Goal: Task Accomplishment & Management: Manage account settings

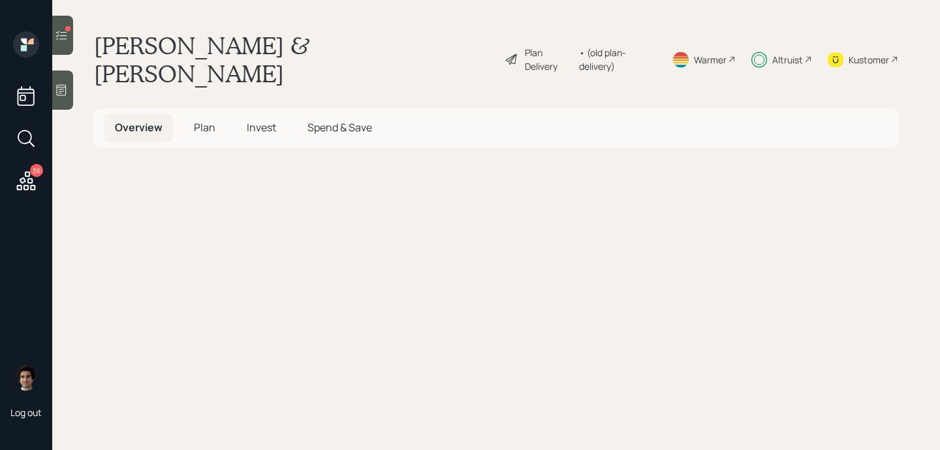
click at [255, 120] on span "Invest" at bounding box center [261, 127] width 29 height 14
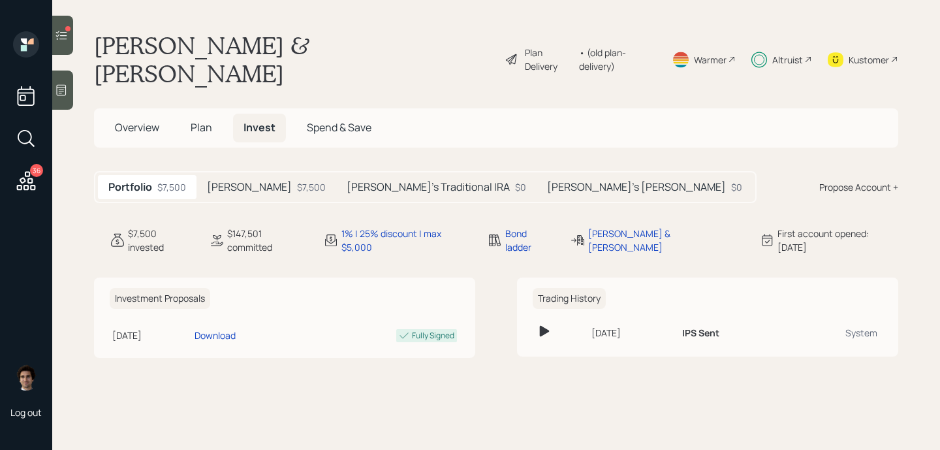
click at [225, 181] on h5 "Roth IRA" at bounding box center [249, 187] width 85 height 12
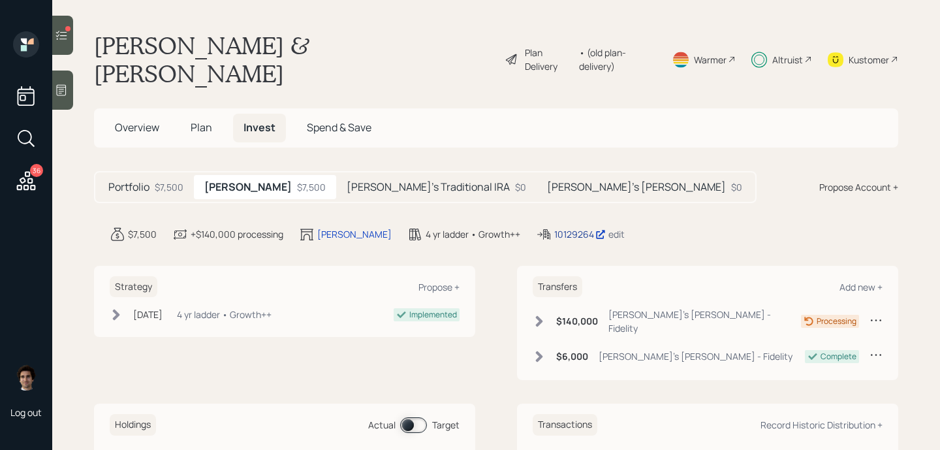
click at [554, 227] on div "10129264" at bounding box center [580, 234] width 52 height 14
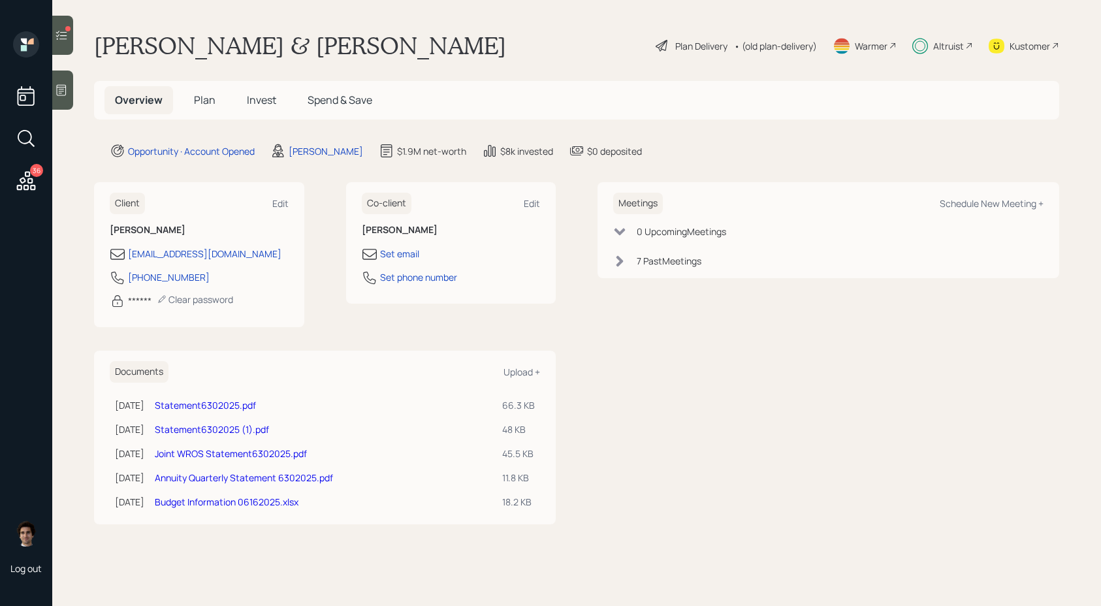
click at [214, 93] on span "Plan" at bounding box center [205, 100] width 22 height 14
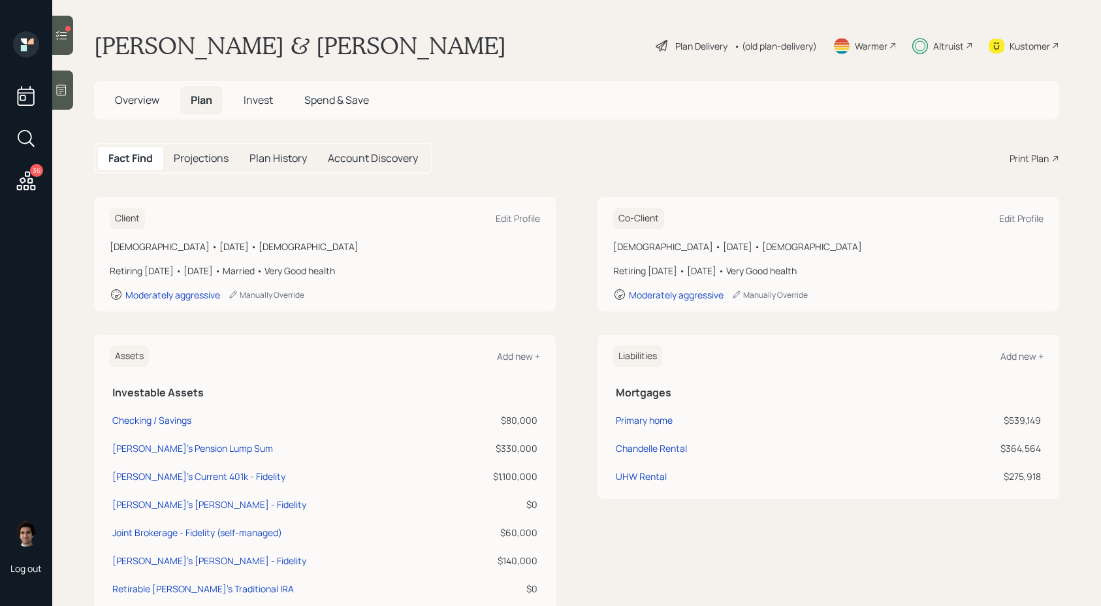
click at [268, 101] on span "Invest" at bounding box center [258, 100] width 29 height 14
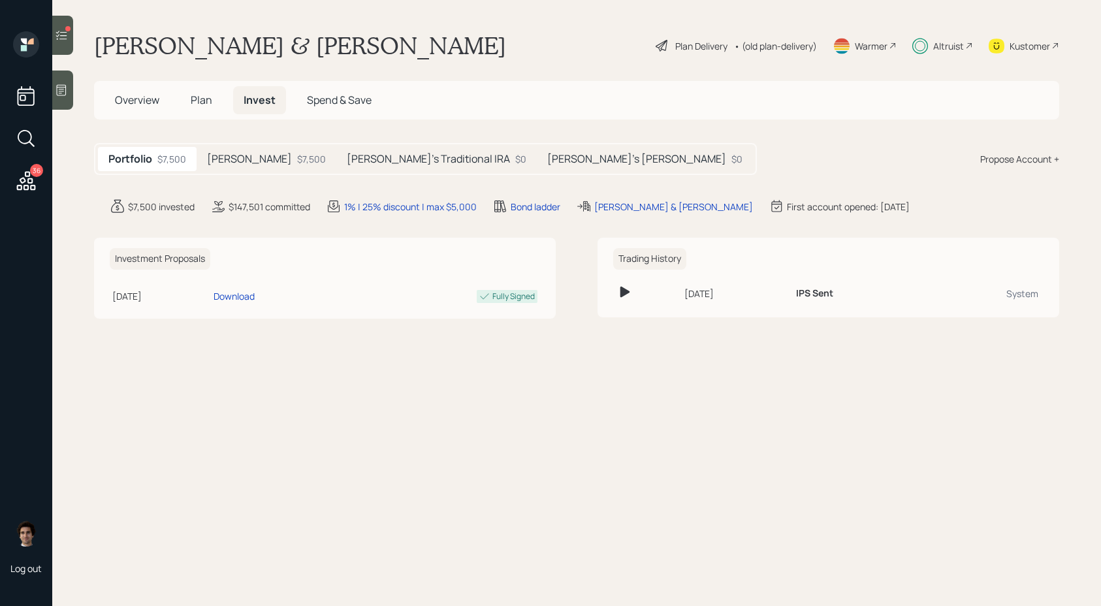
click at [297, 161] on div "$7,500" at bounding box center [311, 159] width 29 height 14
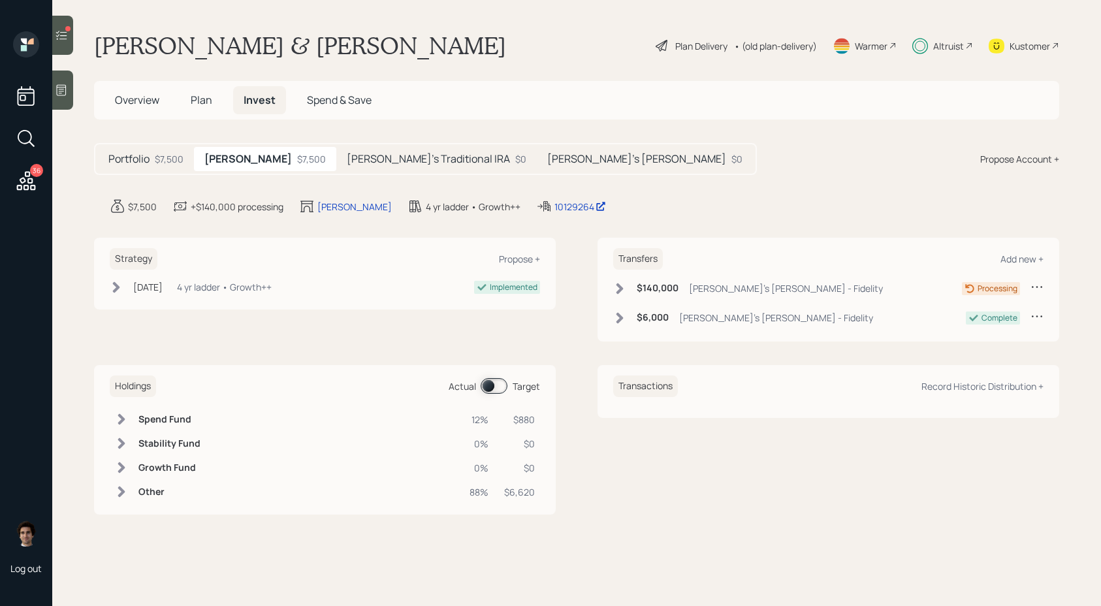
click at [162, 156] on div "$7,500" at bounding box center [169, 159] width 29 height 14
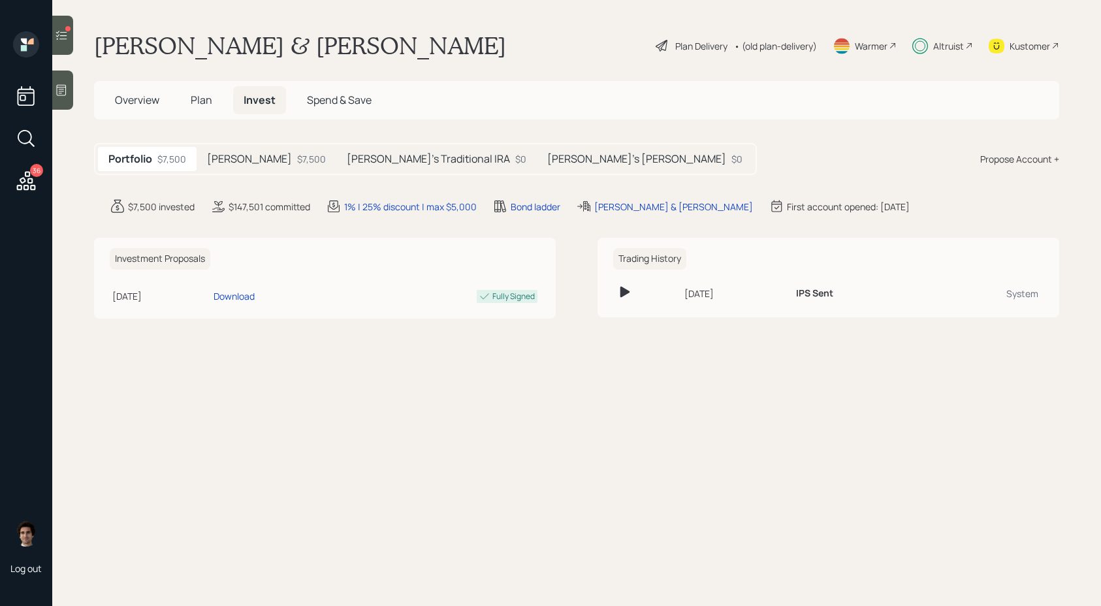
click at [241, 164] on h5 "Roth IRA" at bounding box center [249, 159] width 85 height 12
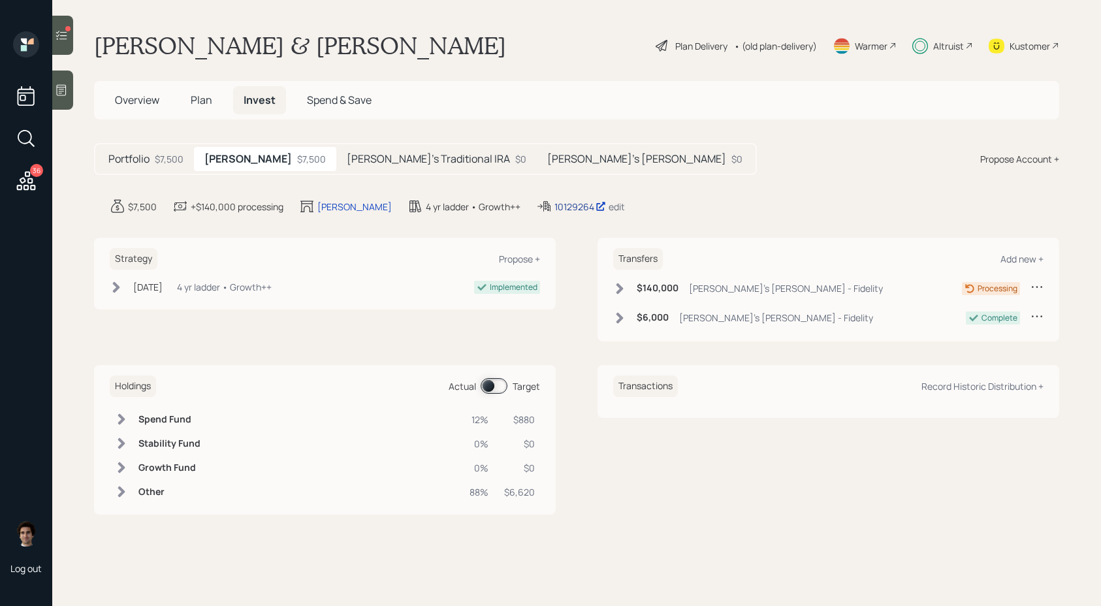
click at [554, 210] on div "10129264" at bounding box center [580, 207] width 52 height 14
click at [145, 157] on h5 "Portfolio" at bounding box center [128, 159] width 41 height 12
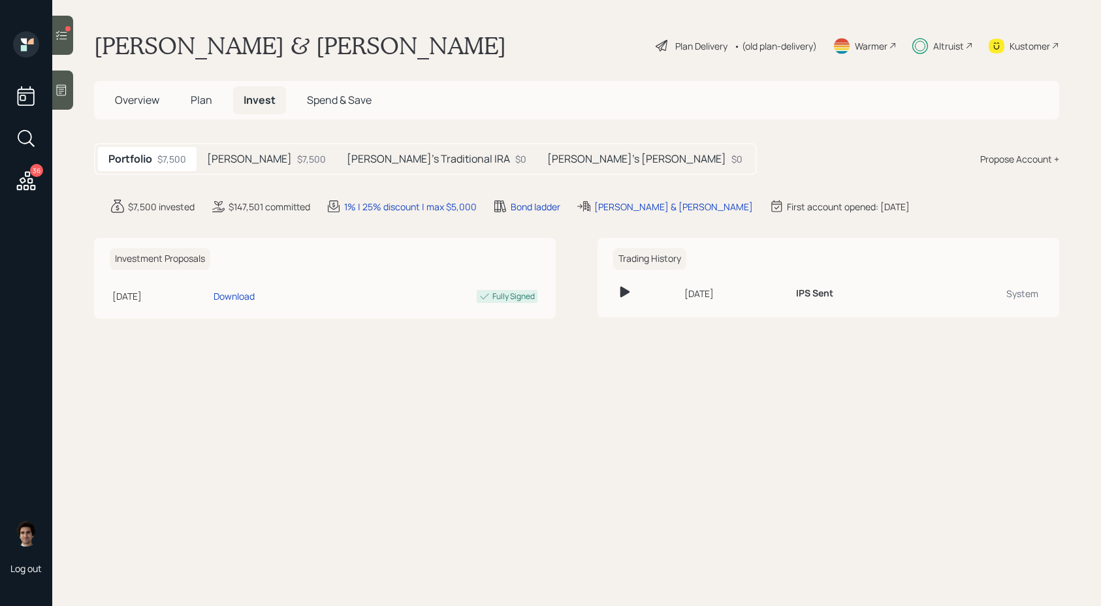
click at [257, 167] on div "Roth IRA $7,500" at bounding box center [267, 159] width 140 height 24
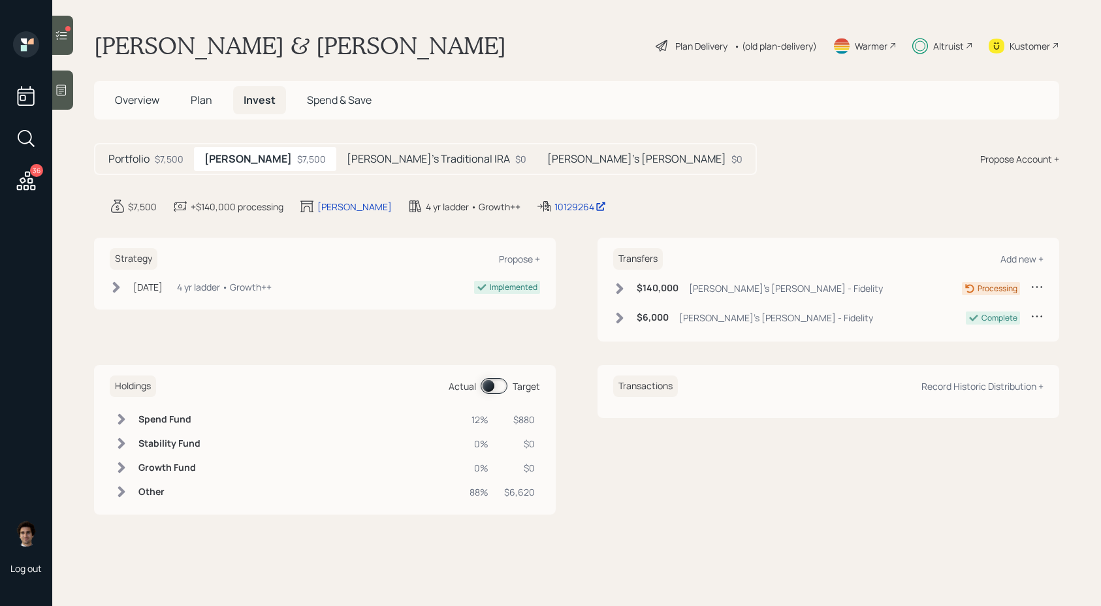
click at [188, 116] on div "Overview Plan Invest Spend & Save" at bounding box center [576, 100] width 965 height 39
click at [199, 103] on span "Plan" at bounding box center [202, 100] width 22 height 14
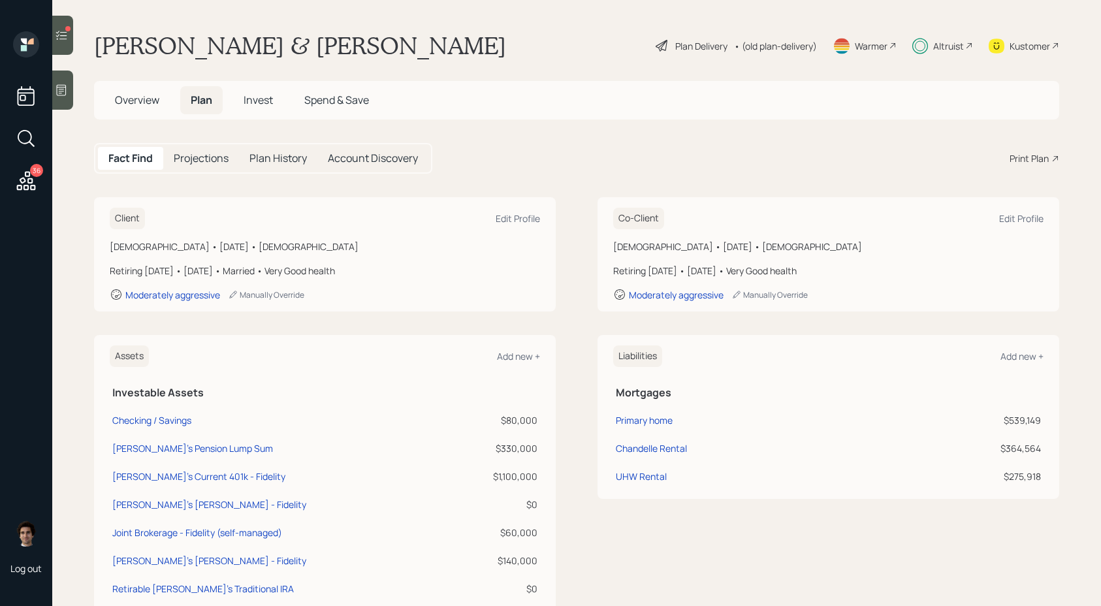
click at [153, 115] on div "Overview Plan Invest Spend & Save" at bounding box center [576, 100] width 965 height 39
click at [154, 108] on h5 "Overview" at bounding box center [136, 100] width 65 height 28
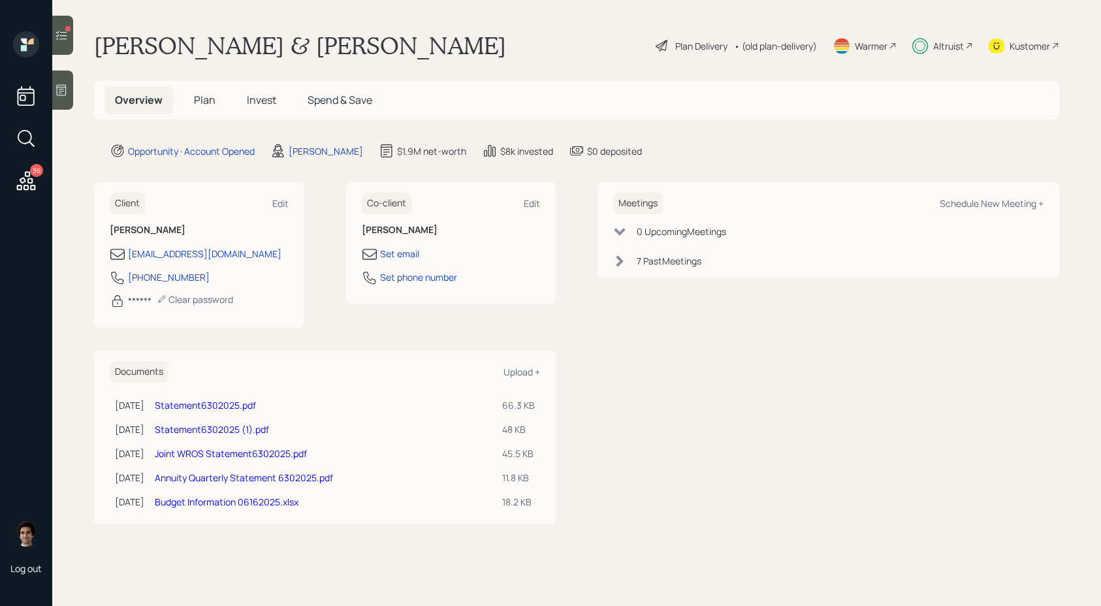
click at [249, 106] on span "Invest" at bounding box center [261, 100] width 29 height 14
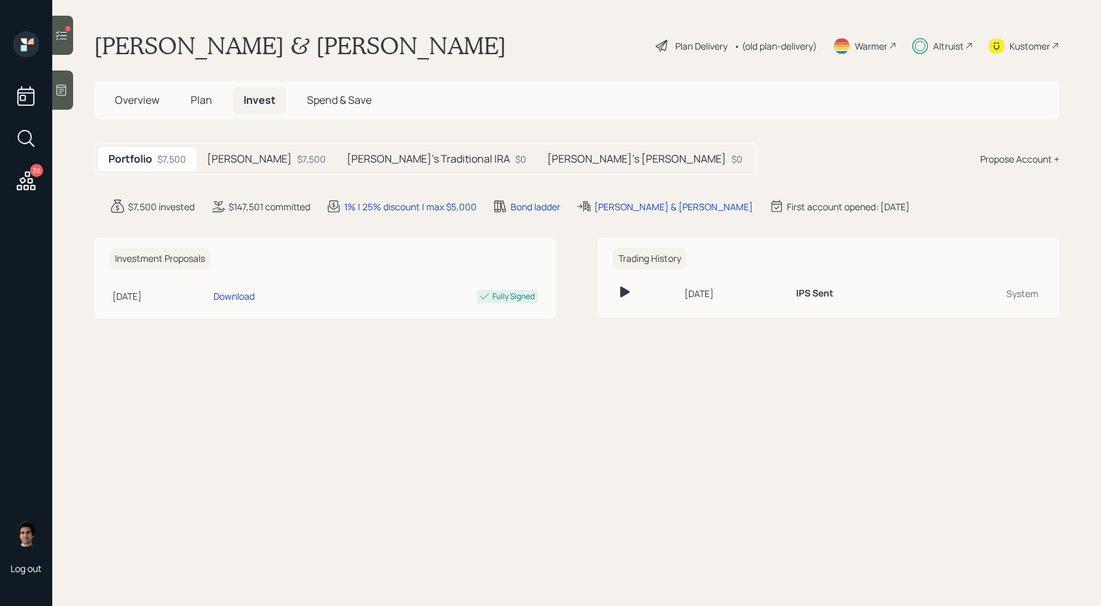
click at [268, 166] on div "Roth IRA $7,500" at bounding box center [267, 159] width 140 height 24
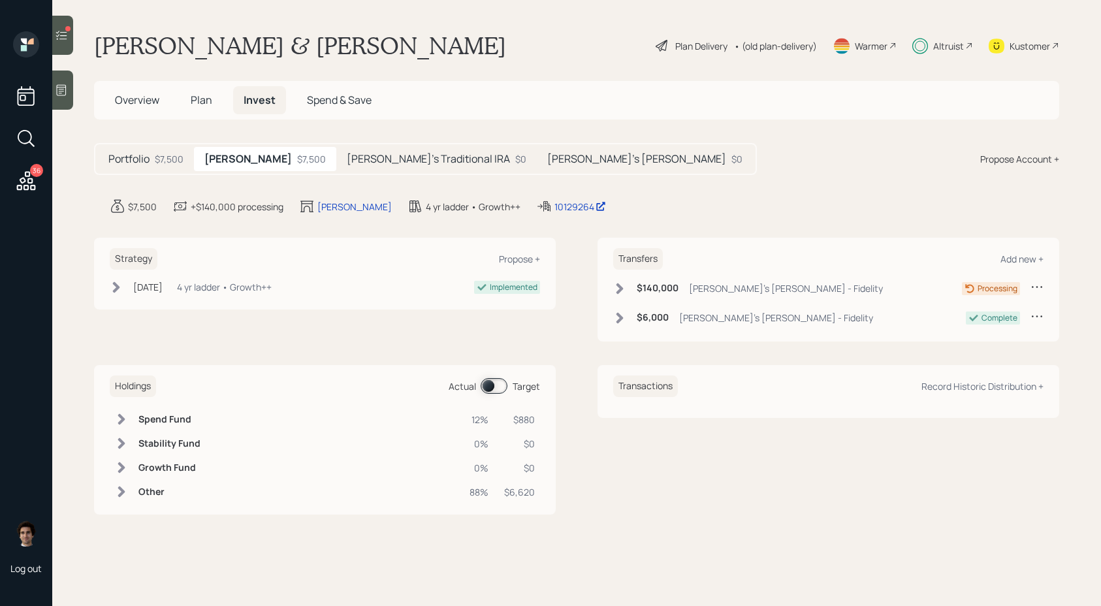
click at [129, 297] on div "Jun 23, 2025 Monday, June 23, 2025 9:33 AM EDT 4 yr ladder • Growth++ Implement…" at bounding box center [325, 289] width 430 height 19
click at [130, 292] on div "Jun 23, 2025 Monday, June 23, 2025 9:33 AM EDT 4 yr ladder • Growth++" at bounding box center [191, 287] width 162 height 14
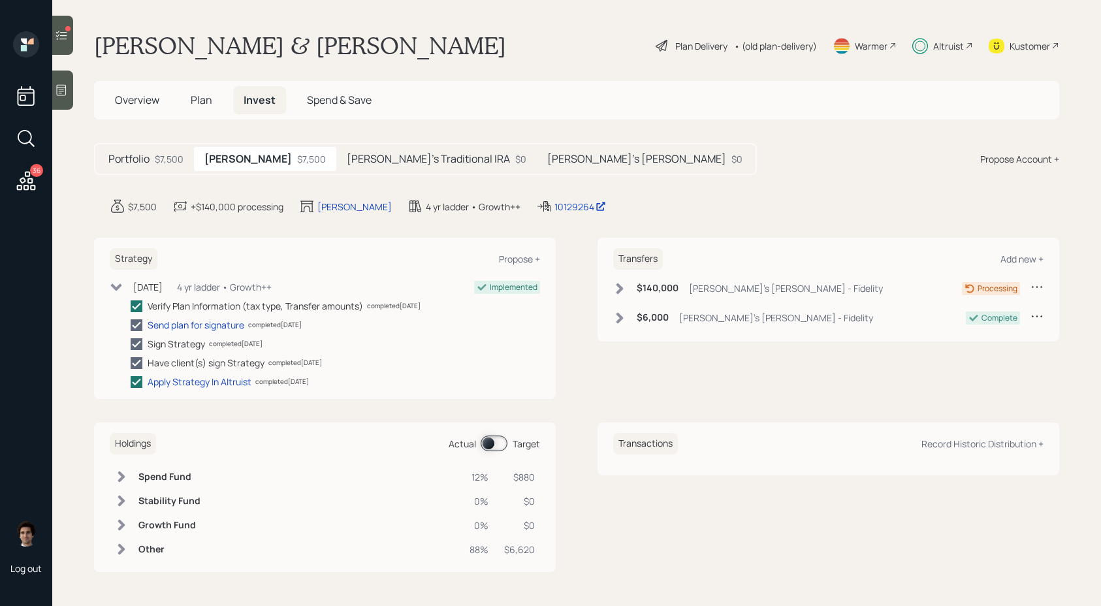
click at [130, 292] on div "Jun 23, 2025 Monday, June 23, 2025 9:33 AM EDT 4 yr ladder • Growth++" at bounding box center [191, 287] width 162 height 14
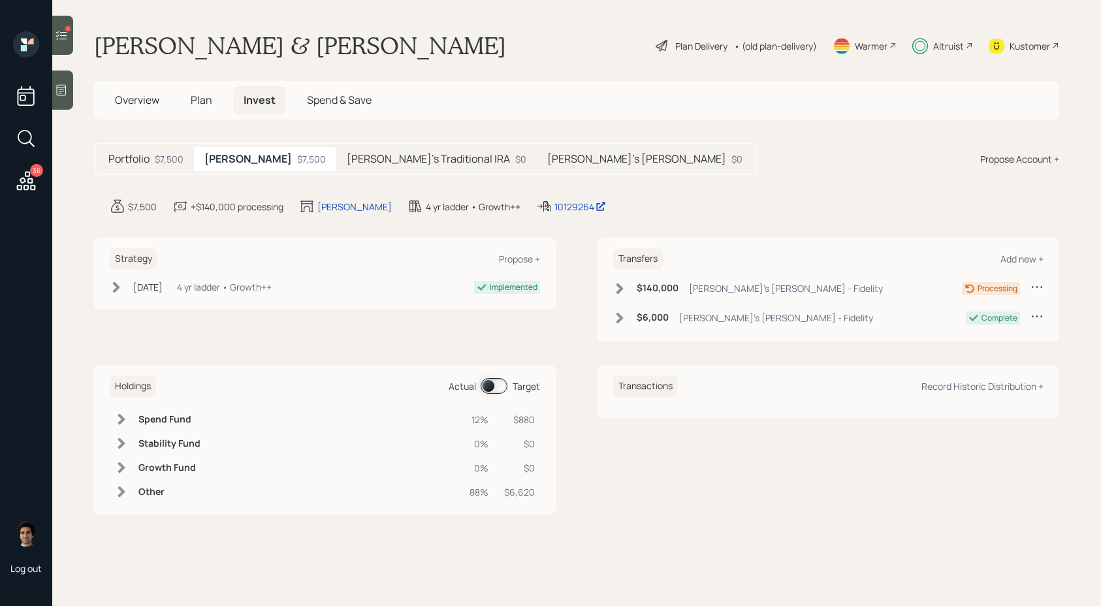
click at [651, 281] on div "$140,000 Derek's Roth IRA - Fidelity" at bounding box center [748, 288] width 270 height 16
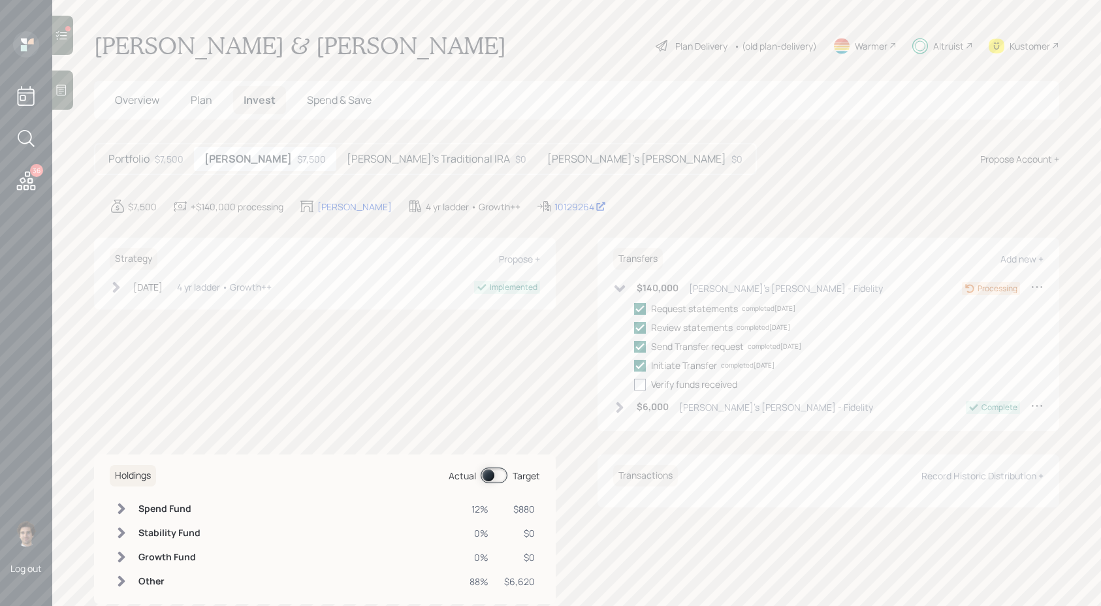
click at [637, 388] on div at bounding box center [640, 385] width 12 height 12
click at [634, 385] on input "checkbox" at bounding box center [633, 384] width 1 height 1
checkbox input "true"
click at [624, 285] on icon at bounding box center [620, 288] width 11 height 7
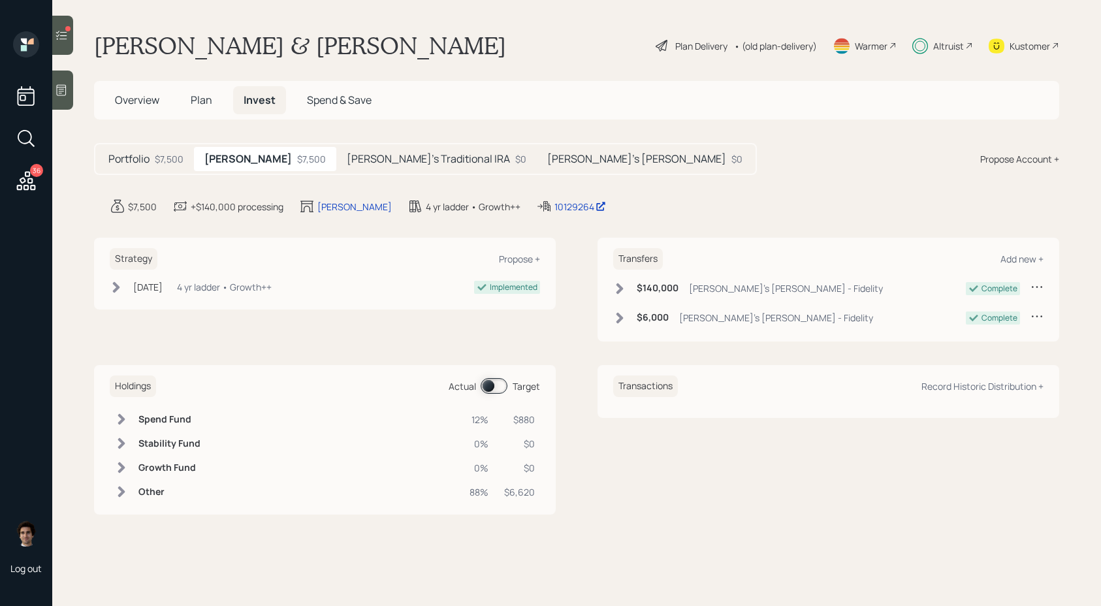
click at [621, 283] on icon at bounding box center [619, 288] width 13 height 13
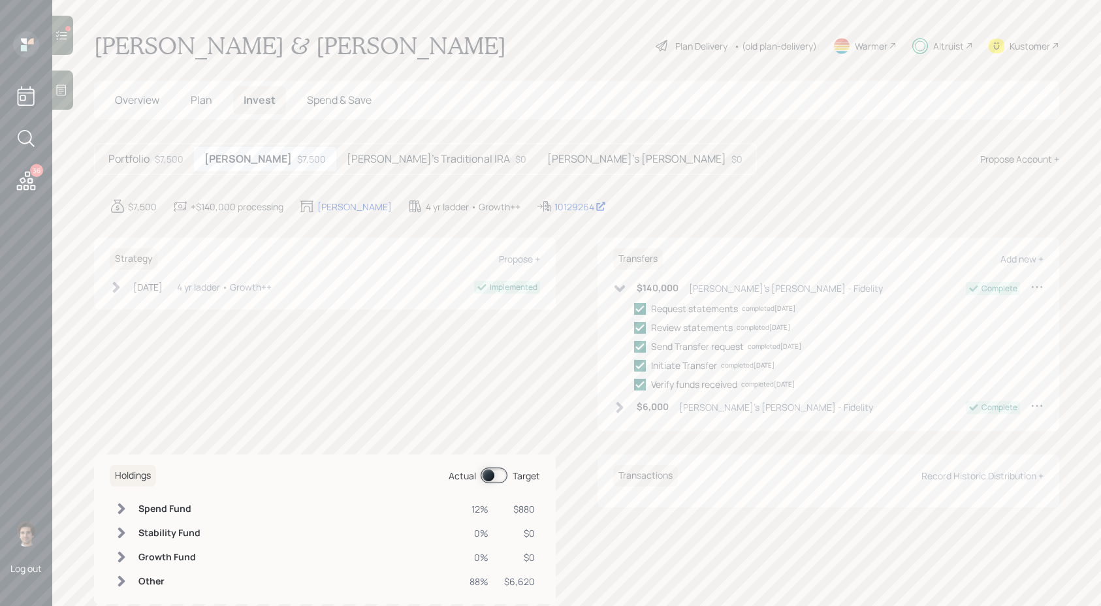
click at [621, 283] on icon at bounding box center [619, 288] width 13 height 13
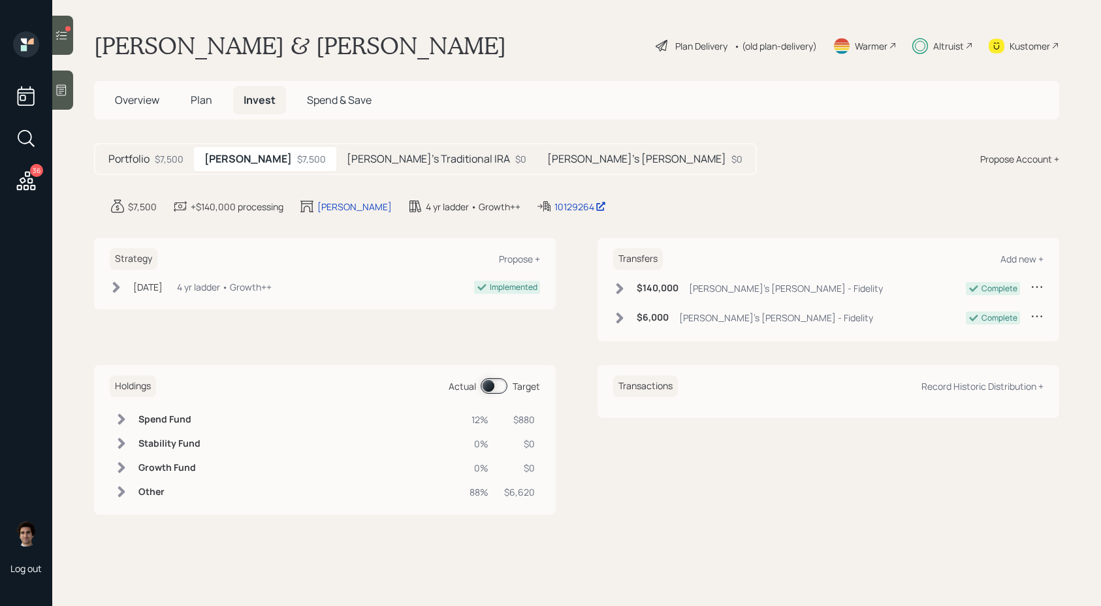
click at [616, 312] on icon at bounding box center [619, 318] width 13 height 13
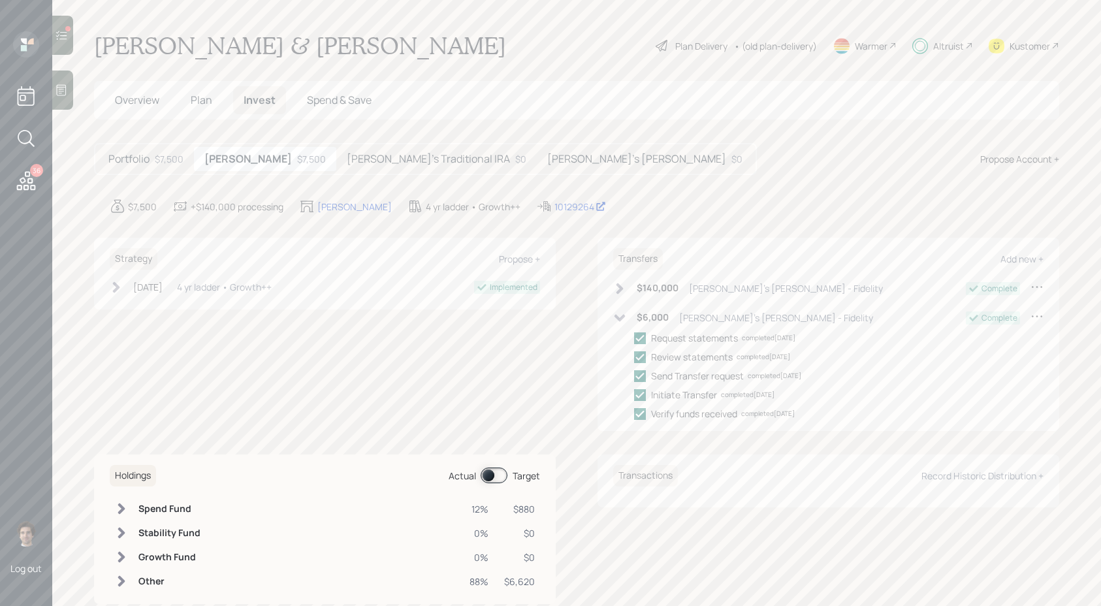
click at [616, 312] on icon at bounding box center [619, 318] width 13 height 13
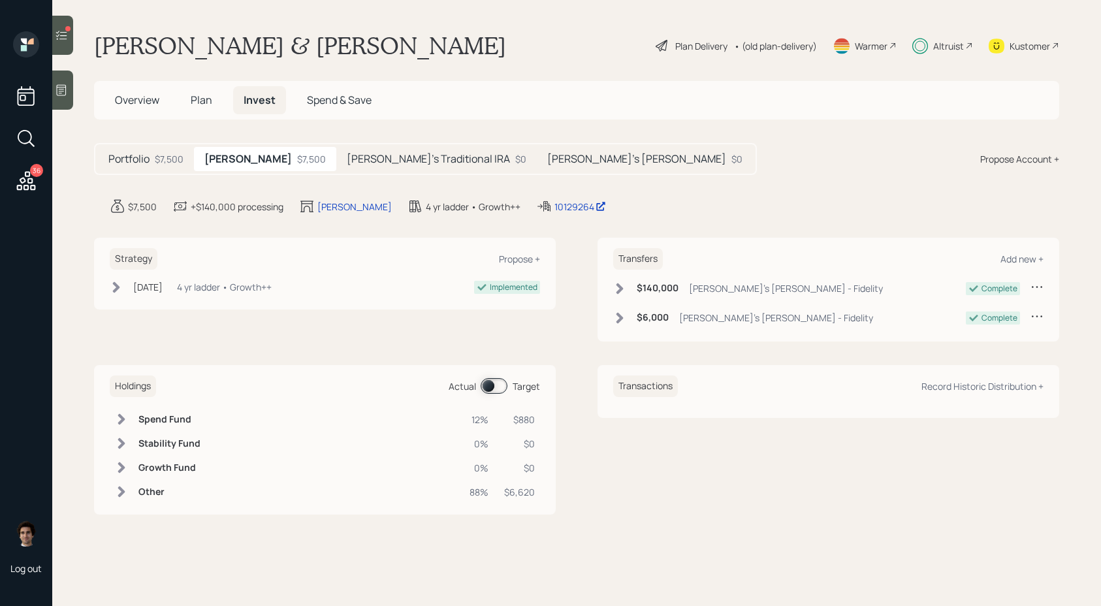
click at [91, 159] on main "Derek & Kristie Robison Plan Delivery • (old plan-delivery) Warmer Altruist Kus…" at bounding box center [576, 303] width 1049 height 606
click at [101, 159] on div "Portfolio $7,500" at bounding box center [146, 159] width 96 height 24
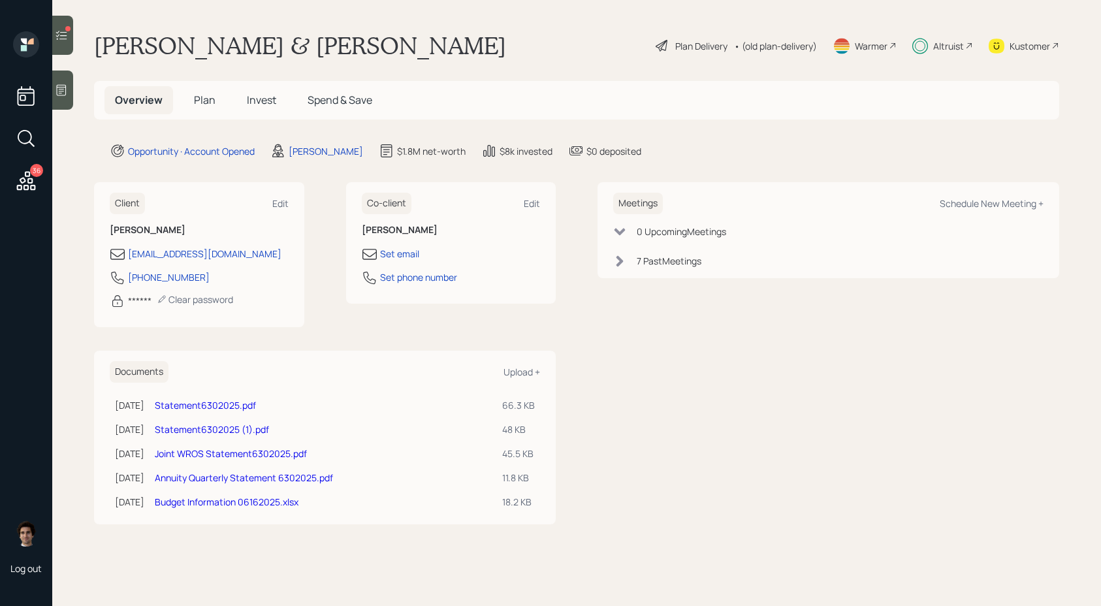
click at [209, 105] on span "Plan" at bounding box center [205, 100] width 22 height 14
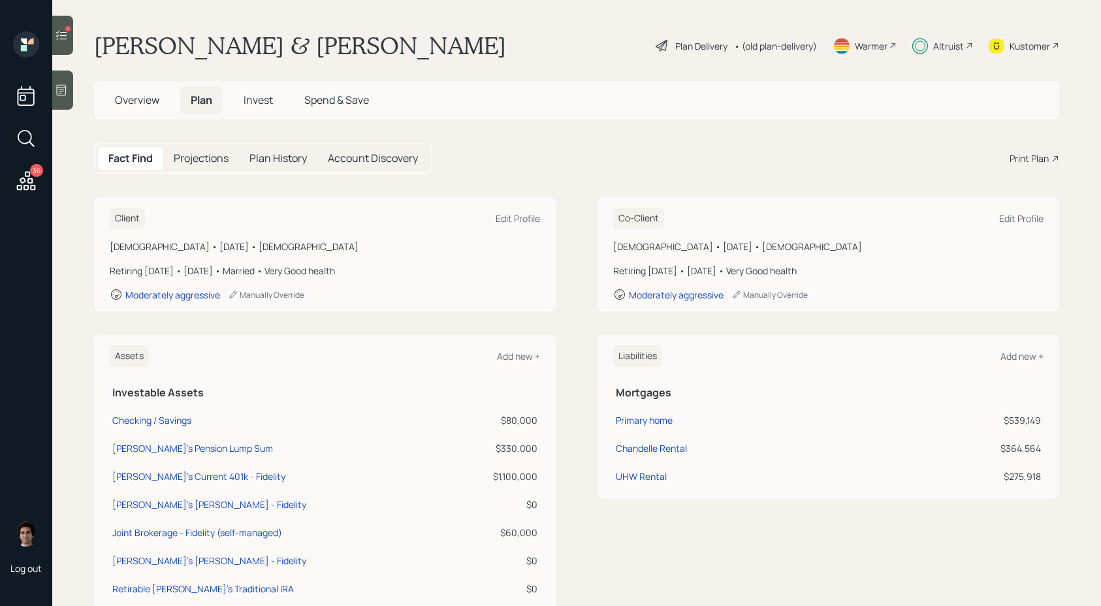
click at [140, 106] on span "Overview" at bounding box center [137, 100] width 44 height 14
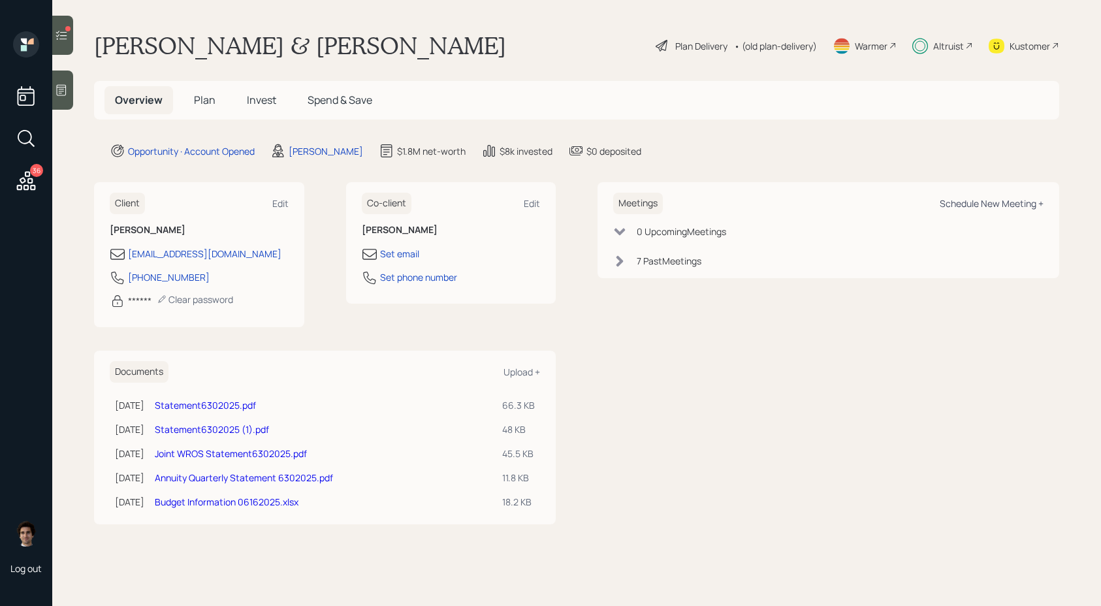
click at [972, 206] on div "Schedule New Meeting +" at bounding box center [992, 203] width 104 height 12
select select "59554aeb-d739-4552-90b9-0d27d70b4bf7"
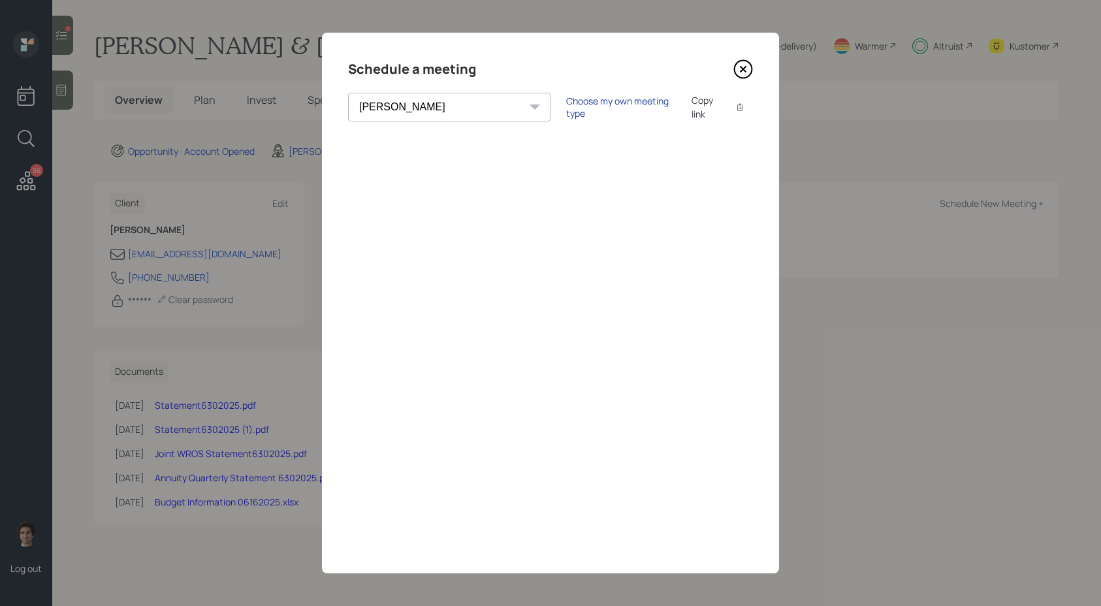
click at [566, 108] on div "Choose my own meeting type" at bounding box center [621, 107] width 110 height 25
click at [742, 70] on icon at bounding box center [743, 69] width 5 height 5
